Goal: Register for event/course

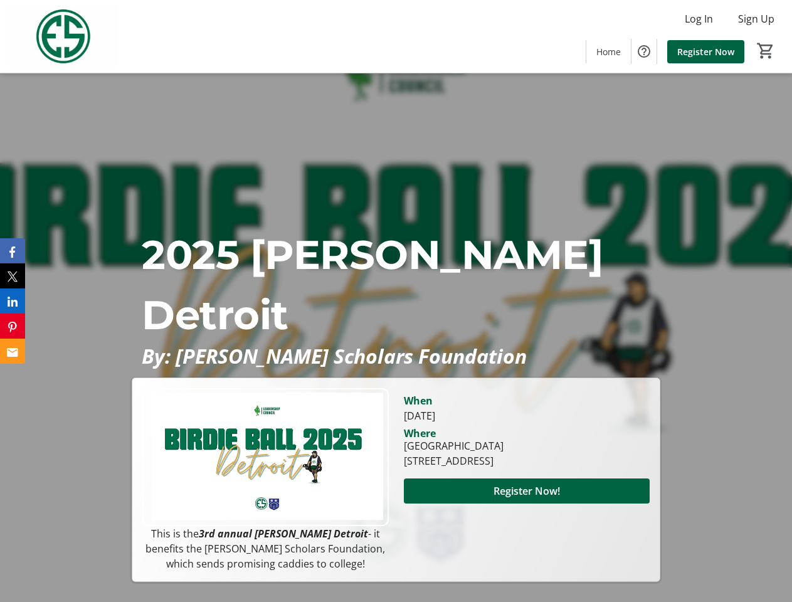
click at [396, 301] on p "2025 [PERSON_NAME] Detroit" at bounding box center [396, 285] width 508 height 120
click at [63, 36] on img at bounding box center [64, 36] width 112 height 63
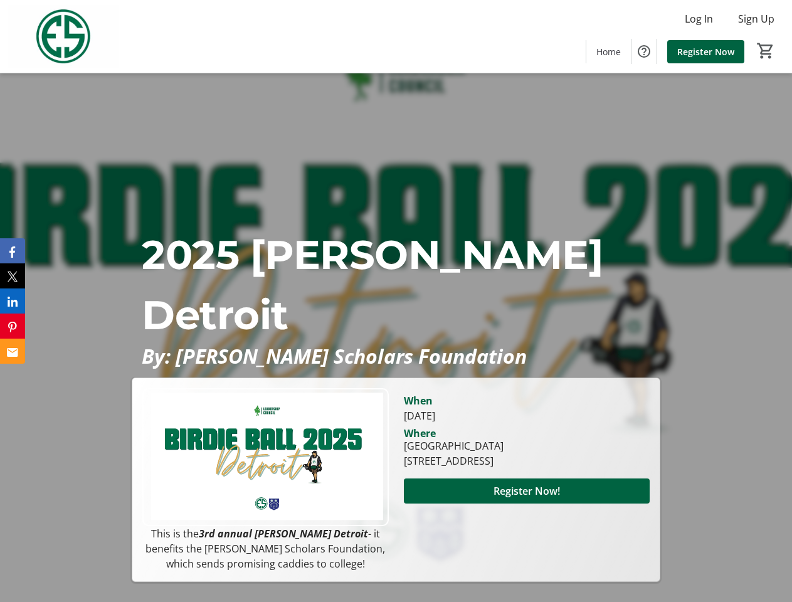
click at [766, 51] on mat-icon "0" at bounding box center [766, 50] width 19 height 19
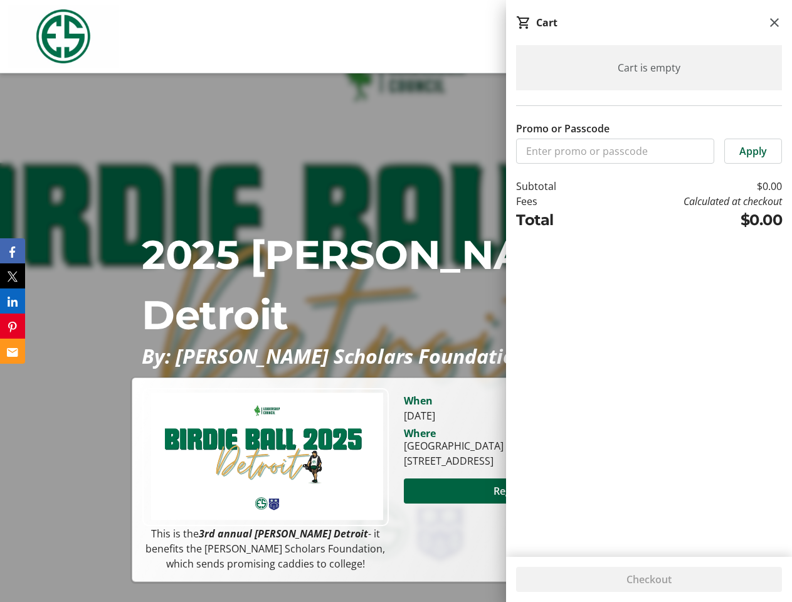
click at [527, 499] on span "Register Now!" at bounding box center [527, 491] width 67 height 15
